Goal: Information Seeking & Learning: Compare options

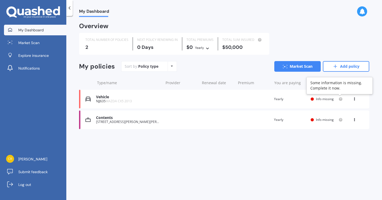
click at [341, 99] on icon at bounding box center [340, 98] width 1 height 1
click at [323, 101] on span "Info missing" at bounding box center [325, 99] width 18 height 5
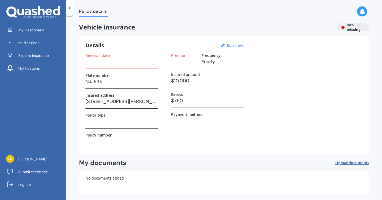
click at [109, 123] on h3 at bounding box center [122, 121] width 73 height 8
click at [99, 59] on h3 at bounding box center [122, 62] width 73 height 8
click at [94, 47] on h3 "Details" at bounding box center [95, 45] width 19 height 7
click at [95, 42] on h3 "Details" at bounding box center [95, 45] width 19 height 7
click at [239, 46] on u "Edit now" at bounding box center [235, 45] width 16 height 5
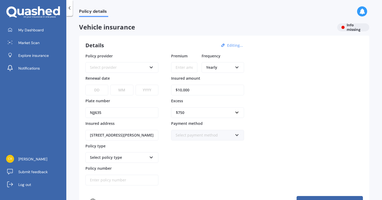
click at [134, 68] on div "Select provider" at bounding box center [118, 68] width 57 height 6
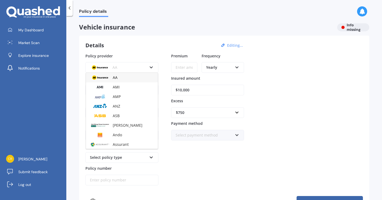
click at [118, 79] on div "AA" at bounding box center [122, 78] width 72 height 10
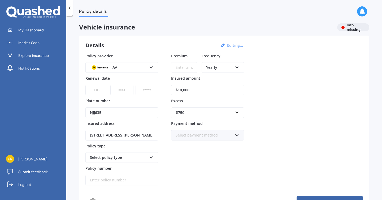
click at [105, 183] on input "Policy number" at bounding box center [122, 180] width 73 height 11
click at [26, 45] on link "Market Scan" at bounding box center [35, 42] width 62 height 11
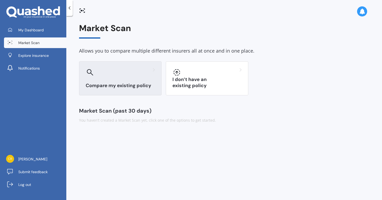
click at [128, 78] on div "Compare my existing policy" at bounding box center [120, 78] width 83 height 34
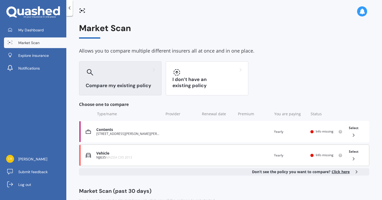
click at [110, 159] on div "Vehicle NJJ635 MAZDA CX5 2013 Renewal date Premium You are paying Yearly Status…" at bounding box center [224, 155] width 290 height 22
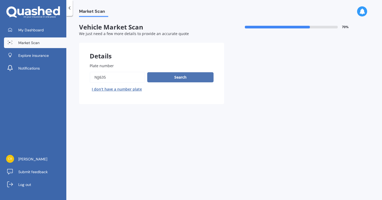
click at [183, 75] on button "Search" at bounding box center [180, 77] width 66 height 10
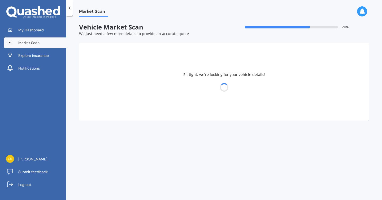
select select "MAZDA"
select select "09"
select select "10"
select select "1984"
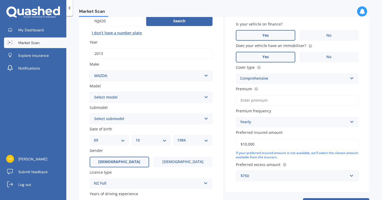
scroll to position [68, 0]
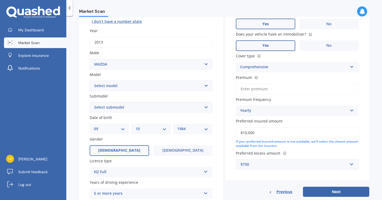
click at [160, 87] on select "Select model 121 2 3 323 323 / Familia 6 626 929 Atenza Autozam Axela AZ3 B2000…" at bounding box center [151, 85] width 123 height 11
select select "CX5"
click at [146, 110] on select "Select submodel 2.2 Diesel 2WD XD 2.5S 4WD Diesel Limited 4WD GSX 2.2 Diesel St…" at bounding box center [151, 107] width 123 height 11
select select "2.2 DIESEL 2WD XD"
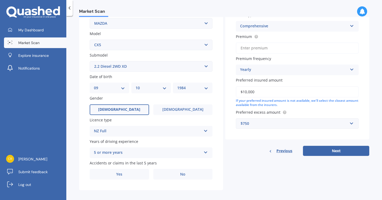
scroll to position [114, 0]
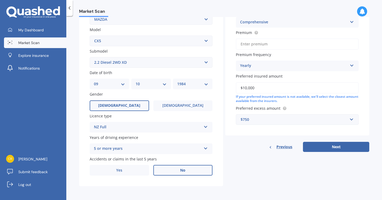
click at [180, 173] on label "No" at bounding box center [182, 170] width 59 height 11
click at [0, 0] on input "No" at bounding box center [0, 0] width 0 height 0
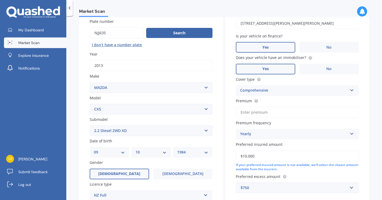
scroll to position [45, 0]
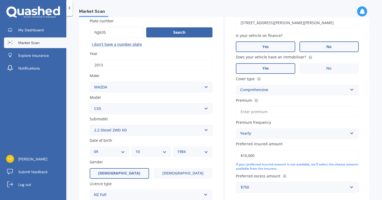
click at [347, 46] on label "No" at bounding box center [329, 46] width 59 height 11
click at [0, 0] on input "No" at bounding box center [0, 0] width 0 height 0
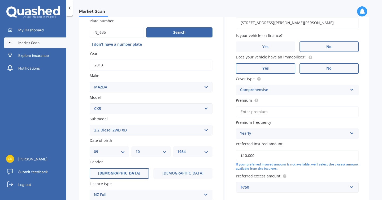
click at [327, 66] on label "No" at bounding box center [329, 68] width 59 height 11
click at [0, 0] on input "No" at bounding box center [0, 0] width 0 height 0
click at [257, 109] on input "Premium" at bounding box center [297, 111] width 123 height 11
click at [275, 159] on input "$10,000" at bounding box center [297, 155] width 123 height 11
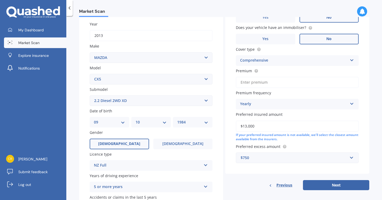
scroll to position [75, 0]
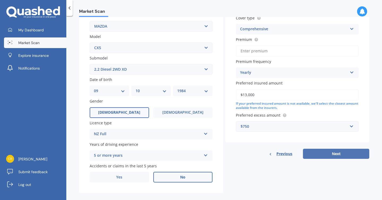
type input "$13,000"
click at [316, 154] on button "Next" at bounding box center [336, 154] width 66 height 10
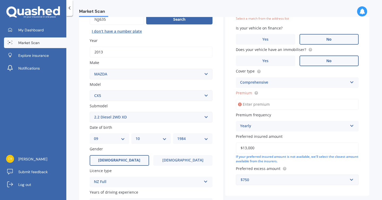
scroll to position [36, 0]
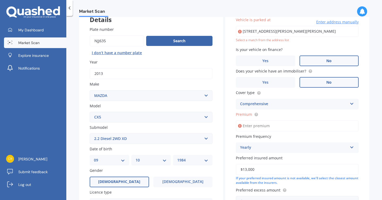
click at [291, 127] on input "Premium" at bounding box center [297, 125] width 123 height 11
click at [252, 125] on input "Premium" at bounding box center [297, 125] width 123 height 11
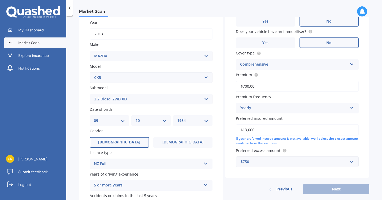
scroll to position [114, 0]
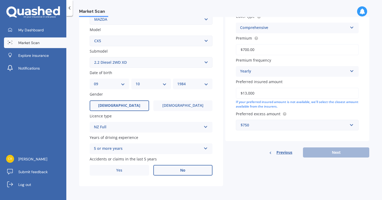
type input "$700.00"
click at [309, 147] on div "Previous Next" at bounding box center [297, 152] width 144 height 10
click at [309, 150] on div "Previous Next" at bounding box center [297, 152] width 144 height 10
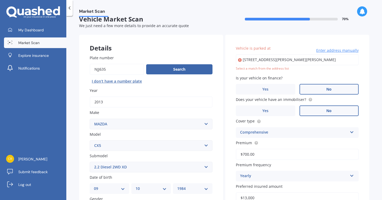
scroll to position [7, 0]
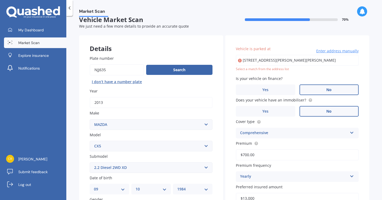
click at [289, 62] on input "[STREET_ADDRESS][PERSON_NAME][PERSON_NAME]" at bounding box center [297, 60] width 123 height 11
type input "[STREET_ADDRESS][PERSON_NAME][PERSON_NAME]"
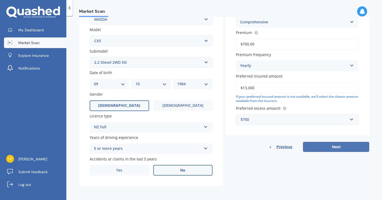
click at [327, 144] on button "Next" at bounding box center [336, 147] width 66 height 10
select select "09"
select select "10"
select select "1984"
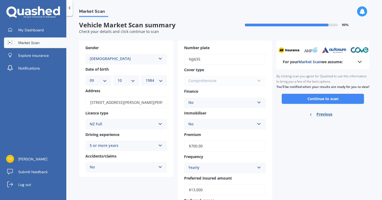
scroll to position [0, 0]
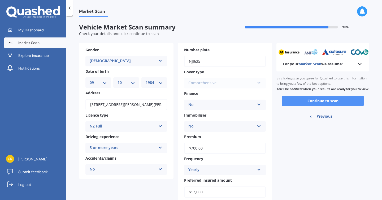
click at [320, 106] on button "Continue to scan" at bounding box center [323, 101] width 82 height 10
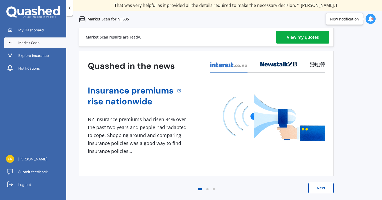
click at [313, 37] on div "View my quotes" at bounding box center [303, 37] width 32 height 13
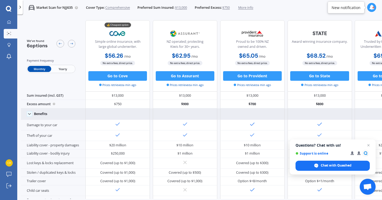
click at [29, 115] on icon at bounding box center [29, 114] width 5 height 5
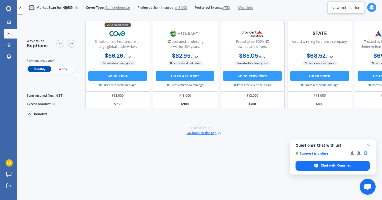
click at [29, 115] on icon at bounding box center [29, 114] width 5 height 5
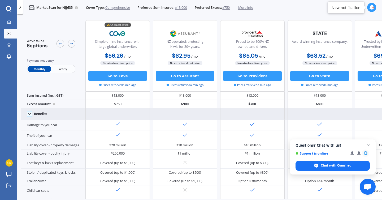
click at [228, 8] on span "$750" at bounding box center [226, 7] width 7 height 5
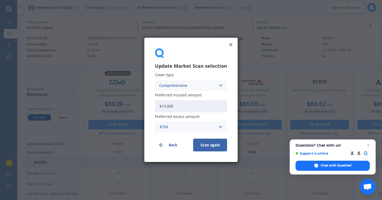
click at [179, 125] on div "$750" at bounding box center [188, 127] width 56 height 6
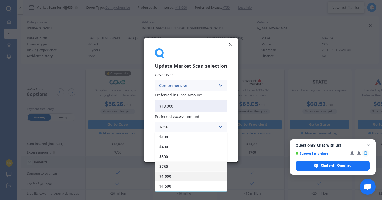
click at [170, 177] on span "$1,000" at bounding box center [166, 177] width 12 height 4
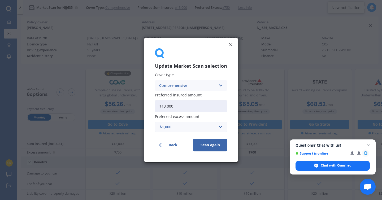
click at [200, 147] on button "Scan again" at bounding box center [210, 145] width 34 height 13
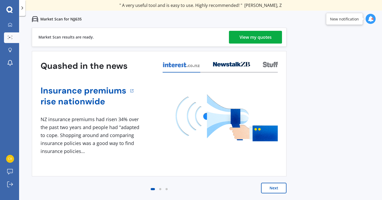
click at [250, 34] on div "View my quotes" at bounding box center [256, 37] width 32 height 13
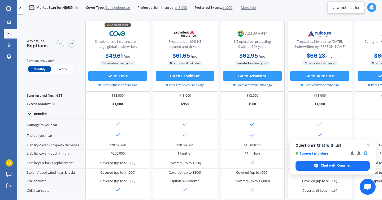
click at [7, 7] on icon at bounding box center [8, 8] width 5 height 5
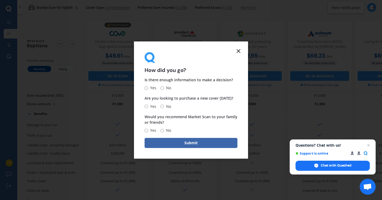
click at [146, 88] on input "Yes" at bounding box center [146, 87] width 3 height 3
radio input "true"
click at [162, 107] on input "No" at bounding box center [162, 106] width 3 height 3
radio input "true"
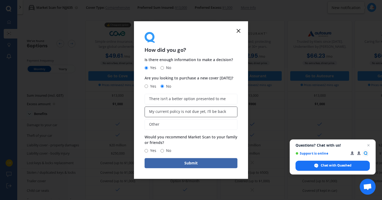
click at [209, 112] on span "My current policy is not due yet, I’ll be back" at bounding box center [187, 111] width 77 height 5
click at [0, 0] on input "My current policy is not due yet, I’ll be back" at bounding box center [0, 0] width 0 height 0
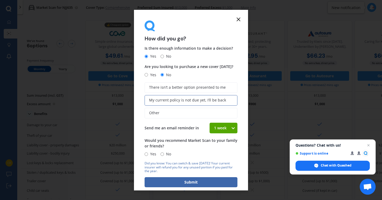
click at [211, 128] on div "1 week" at bounding box center [220, 128] width 21 height 11
click at [219, 151] on div "2 weeks" at bounding box center [223, 148] width 27 height 10
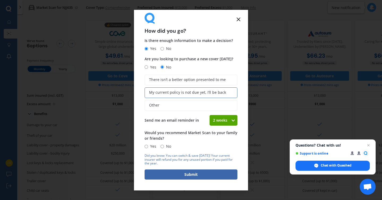
click at [148, 145] on input "Yes" at bounding box center [146, 146] width 3 height 3
radio input "true"
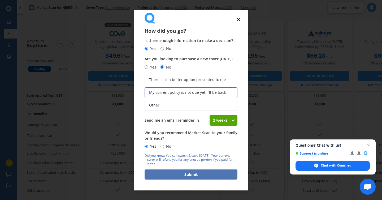
click at [181, 176] on button "Submit" at bounding box center [191, 174] width 93 height 10
